Goal: Task Accomplishment & Management: Use online tool/utility

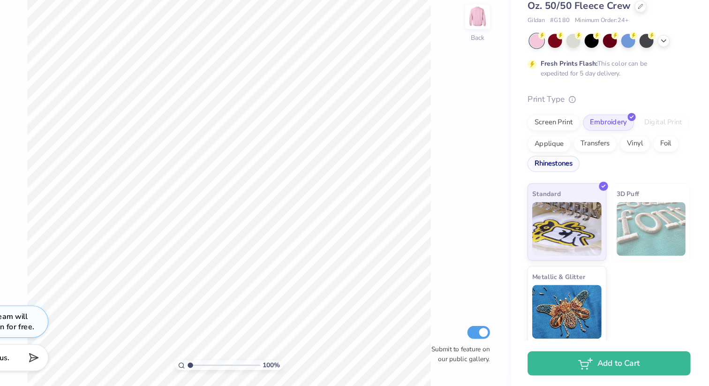
scroll to position [28, 0]
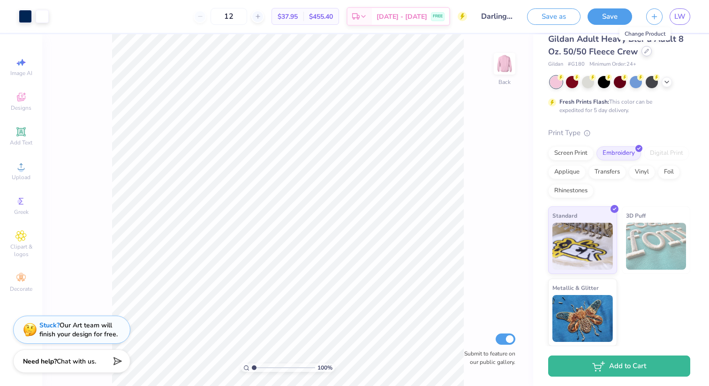
click at [644, 54] on div at bounding box center [647, 51] width 10 height 10
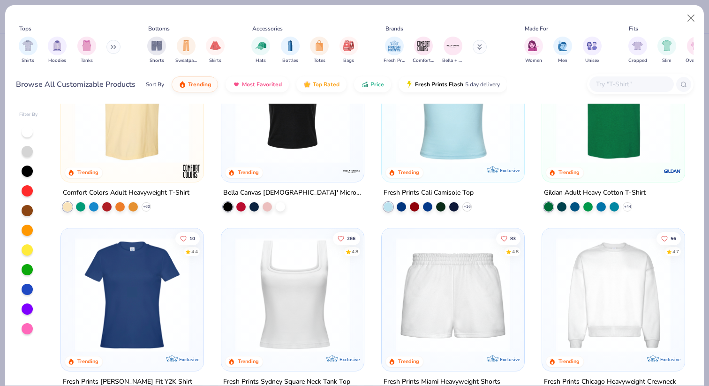
scroll to position [259, 0]
click at [690, 24] on button "Close" at bounding box center [691, 18] width 18 height 18
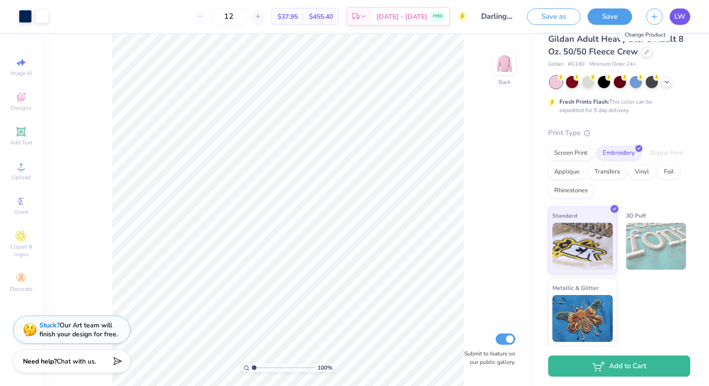
click at [679, 19] on span "LW" at bounding box center [679, 16] width 11 height 11
click at [678, 12] on span "LW" at bounding box center [679, 16] width 11 height 11
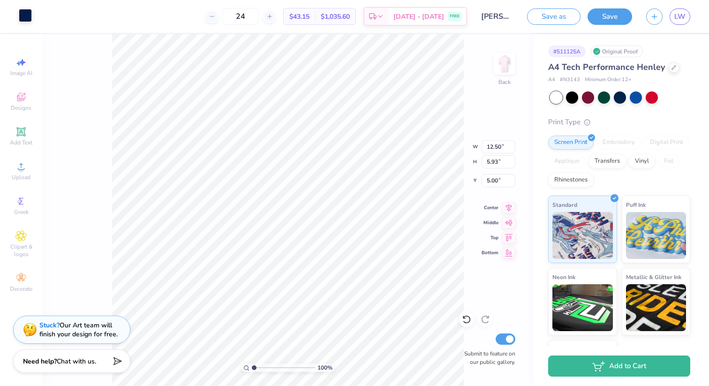
click at [29, 18] on div at bounding box center [25, 15] width 13 height 13
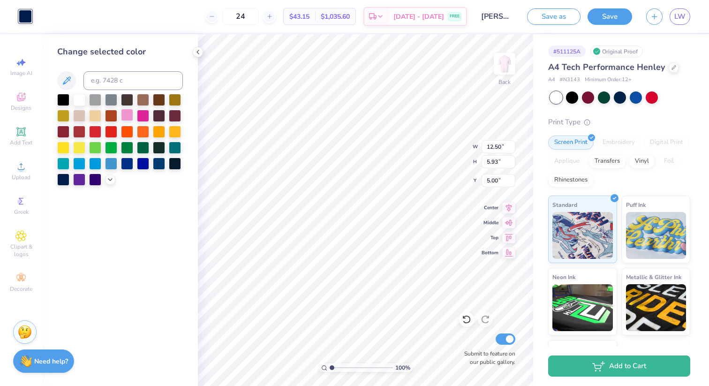
click at [130, 113] on div at bounding box center [127, 115] width 12 height 12
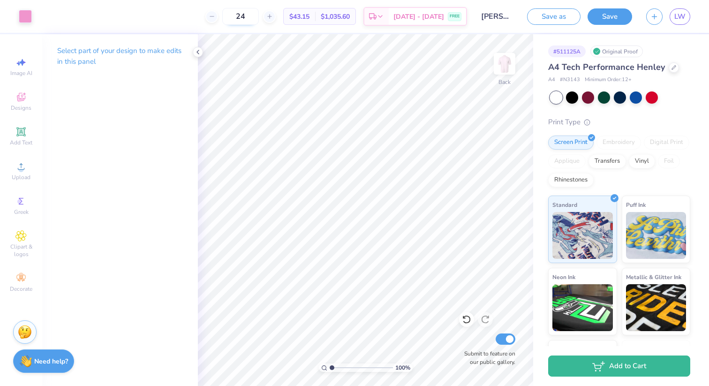
click at [259, 16] on input "24" at bounding box center [240, 16] width 37 height 17
type input "2"
type input "12"
click at [675, 70] on div "A4 Tech Performance Henley" at bounding box center [619, 67] width 142 height 13
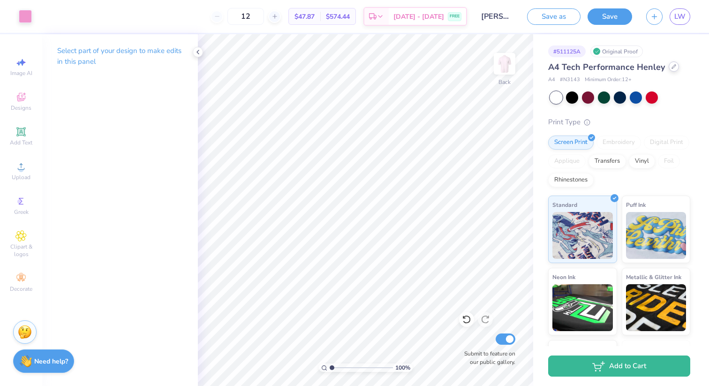
click at [672, 70] on div at bounding box center [674, 66] width 10 height 10
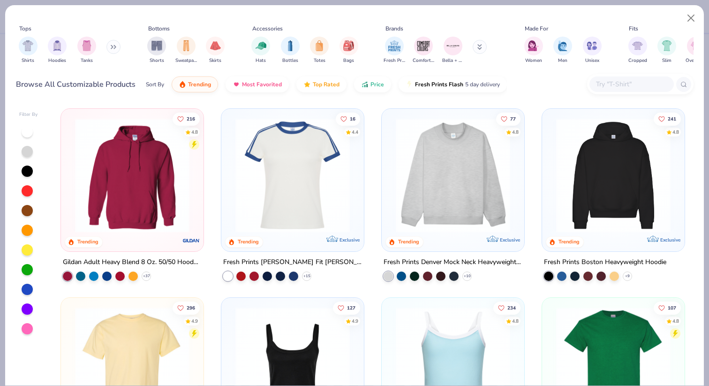
click at [620, 91] on div at bounding box center [631, 83] width 84 height 15
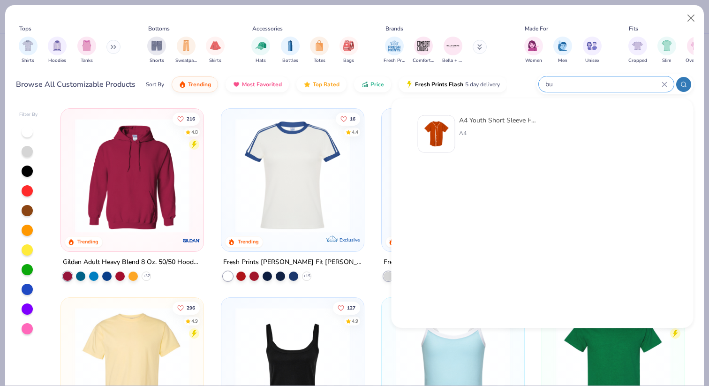
type input "b"
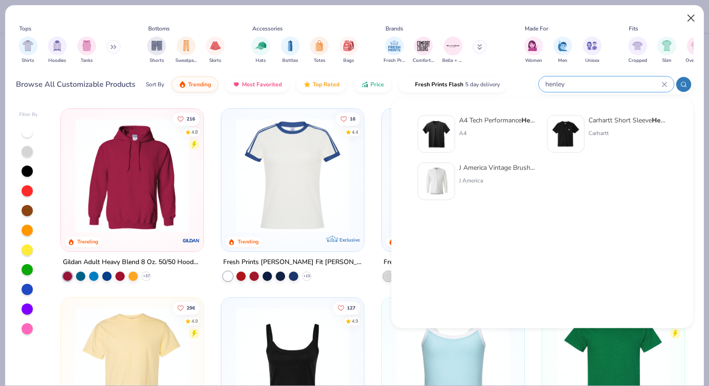
type input "henley"
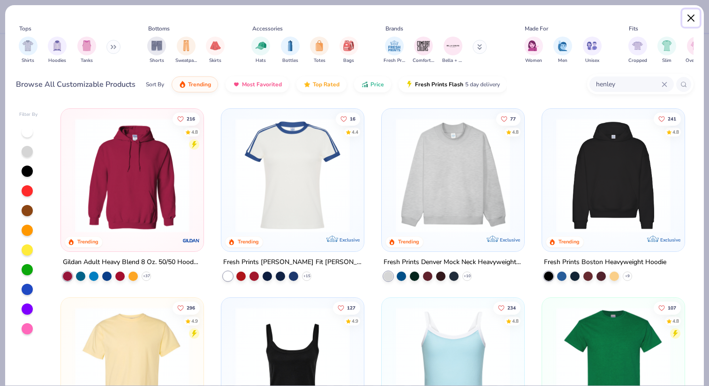
click at [695, 23] on button "Close" at bounding box center [691, 18] width 18 height 18
